Goal: Information Seeking & Learning: Learn about a topic

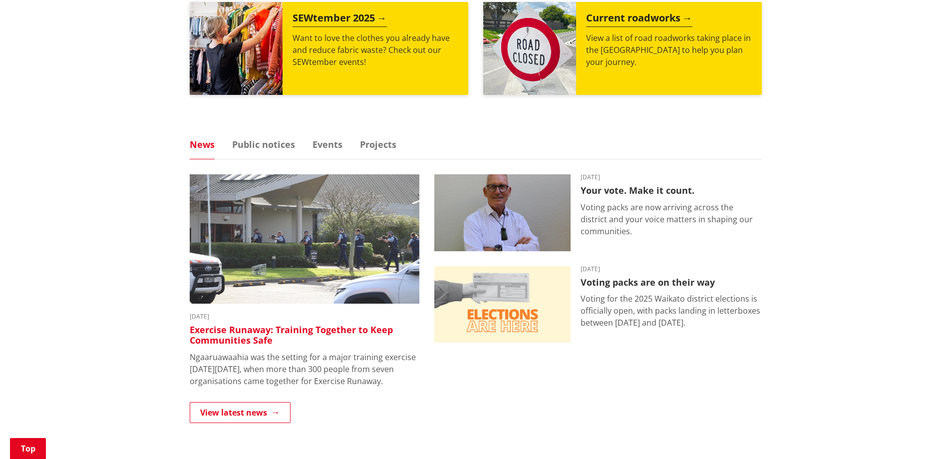
scroll to position [399, 0]
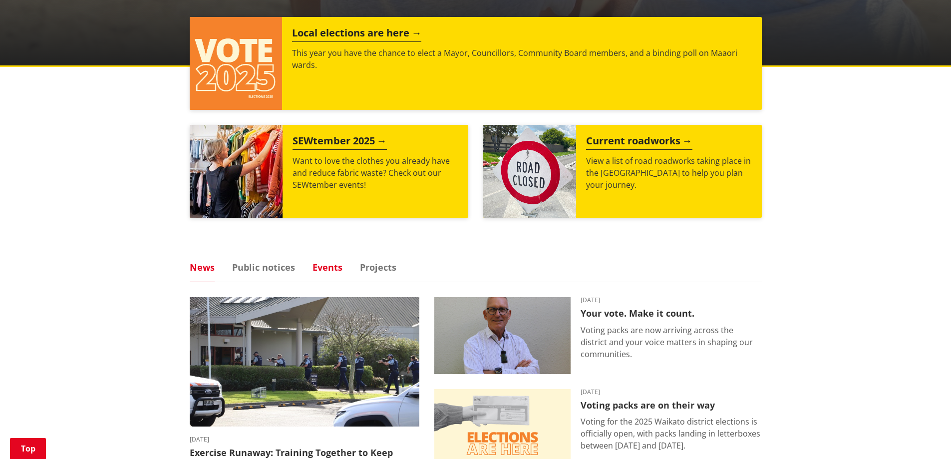
click at [335, 270] on link "Events" at bounding box center [327, 267] width 30 height 9
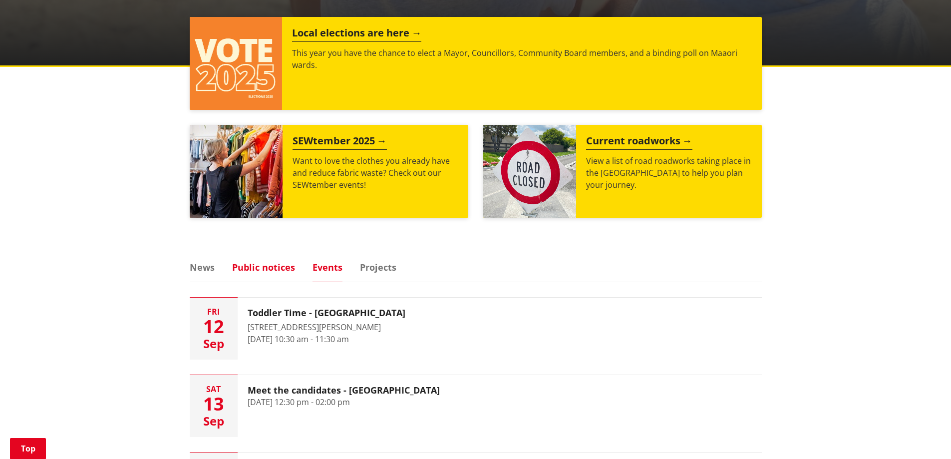
click at [287, 273] on ul "News Public notices Events Projects" at bounding box center [476, 272] width 572 height 19
click at [285, 268] on link "Public notices" at bounding box center [263, 267] width 63 height 9
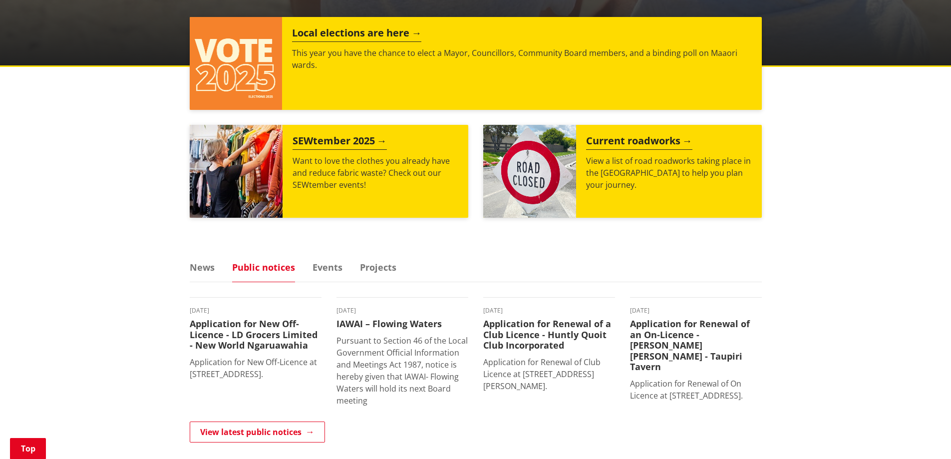
scroll to position [449, 0]
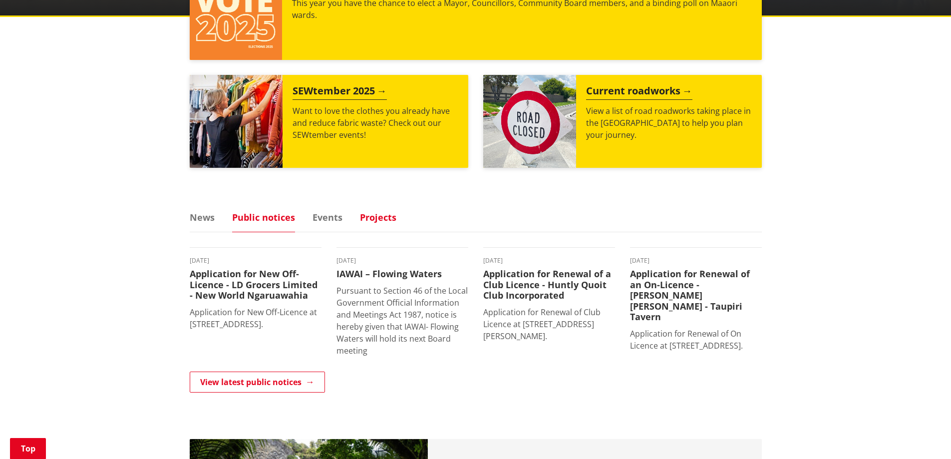
click at [371, 217] on link "Projects" at bounding box center [378, 217] width 36 height 9
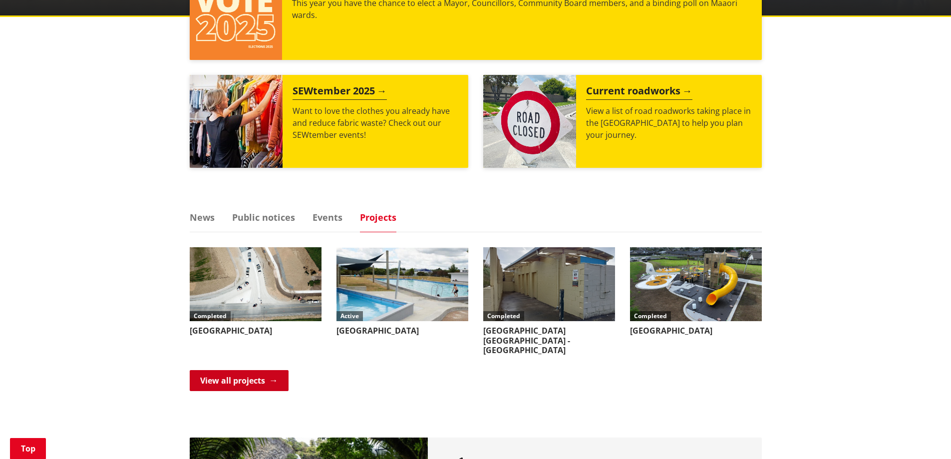
click at [266, 370] on link "View all projects" at bounding box center [239, 380] width 99 height 21
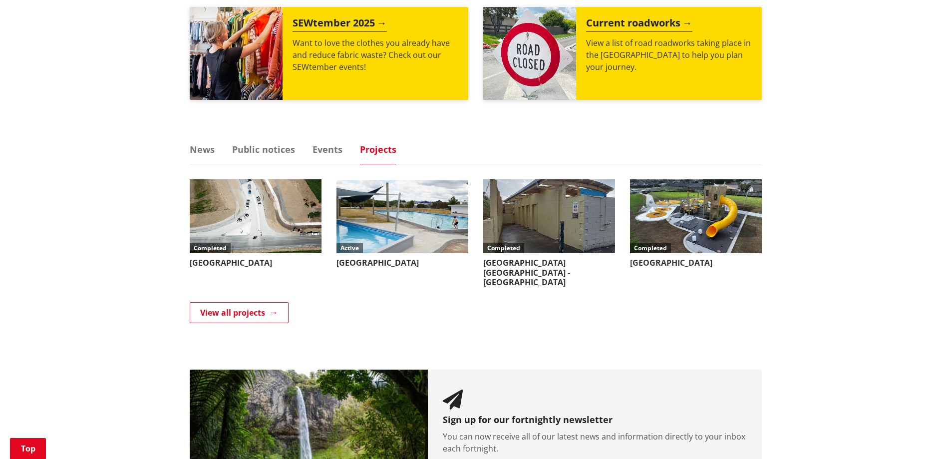
scroll to position [481, 0]
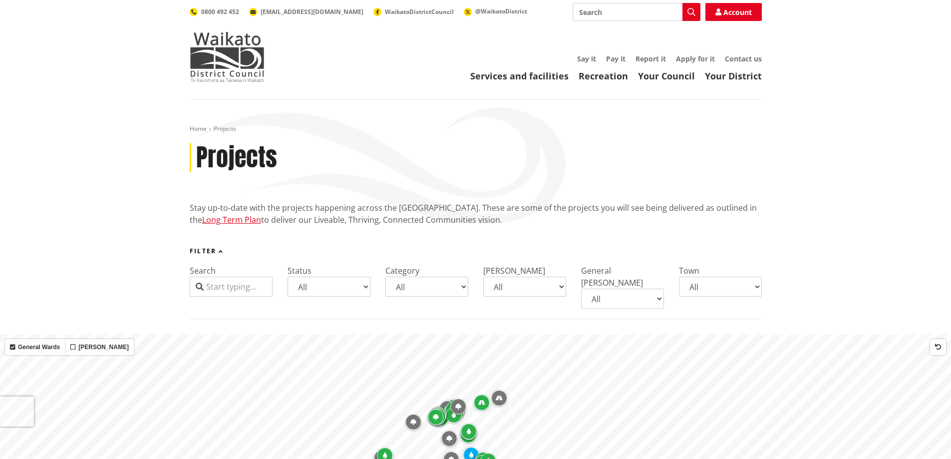
click at [598, 16] on input "Search" at bounding box center [636, 12] width 128 height 18
type input "raglan waste water treatment plant"
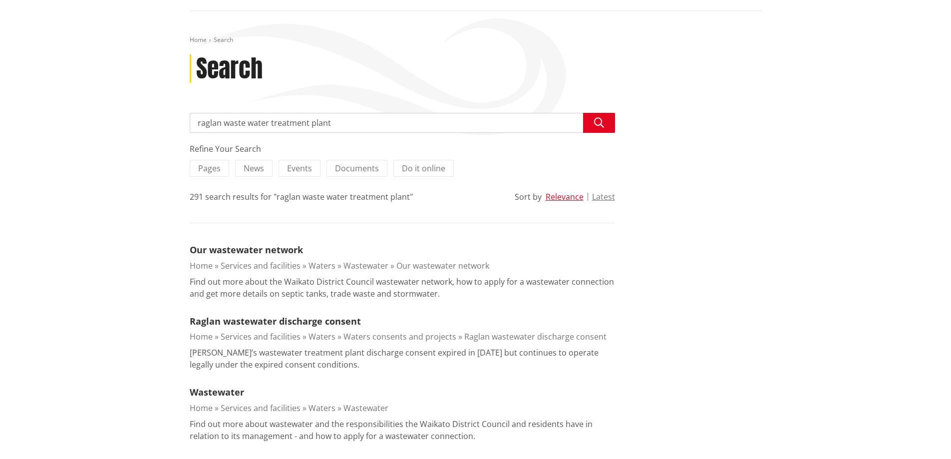
scroll to position [100, 0]
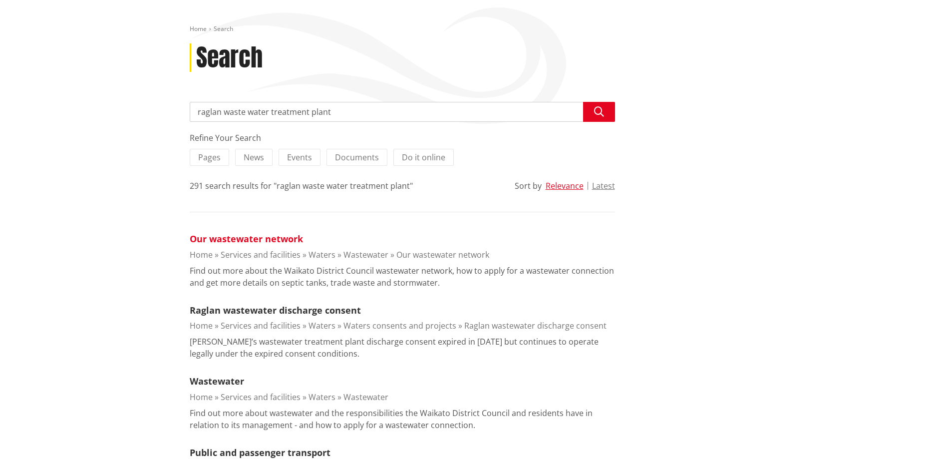
click at [283, 241] on link "Our wastewater network" at bounding box center [246, 239] width 113 height 12
